Goal: Book appointment/travel/reservation

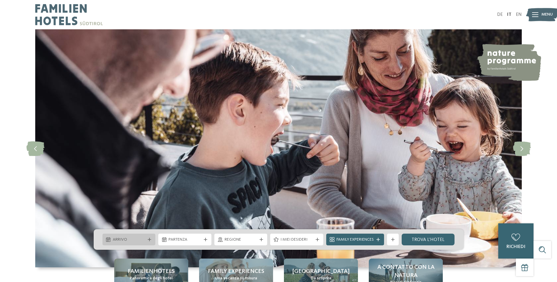
click at [141, 237] on span "Arrivo" at bounding box center [129, 240] width 33 height 6
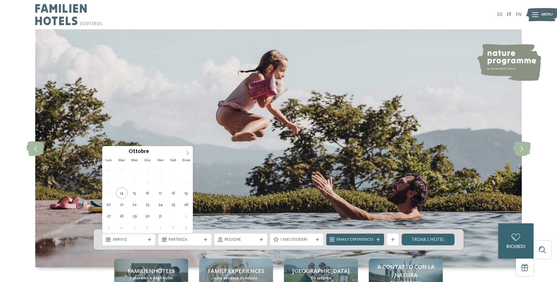
click at [188, 153] on icon at bounding box center [187, 153] width 4 height 4
type div "[DATE]"
type input "****"
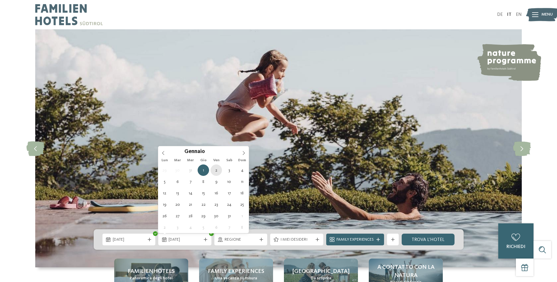
type div "[DATE]"
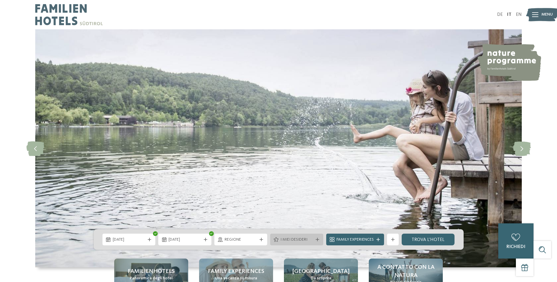
click at [310, 243] on div "I miei desideri" at bounding box center [296, 240] width 53 height 12
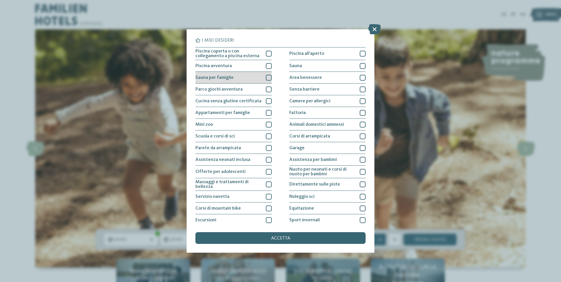
click at [269, 79] on div at bounding box center [269, 78] width 6 height 6
click at [266, 54] on div at bounding box center [269, 54] width 6 height 6
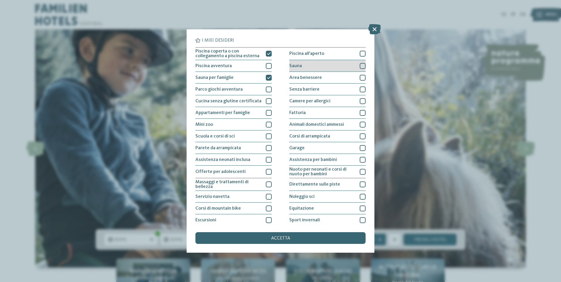
click at [360, 67] on div at bounding box center [363, 66] width 6 height 6
click at [360, 160] on div at bounding box center [363, 160] width 6 height 6
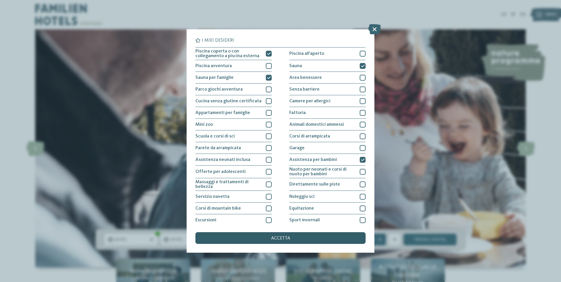
click at [293, 239] on div "accetta" at bounding box center [280, 238] width 170 height 12
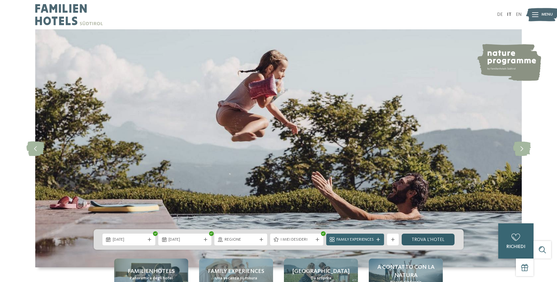
click at [418, 243] on link "trova l’hotel" at bounding box center [428, 240] width 53 height 12
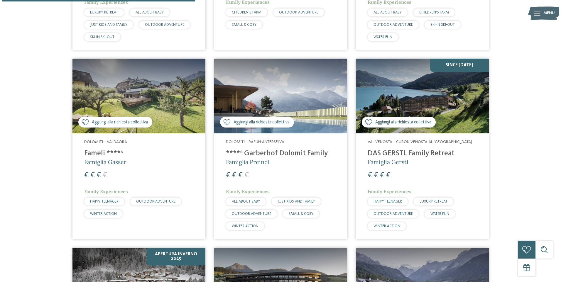
scroll to position [347, 0]
